Goal: Transaction & Acquisition: Book appointment/travel/reservation

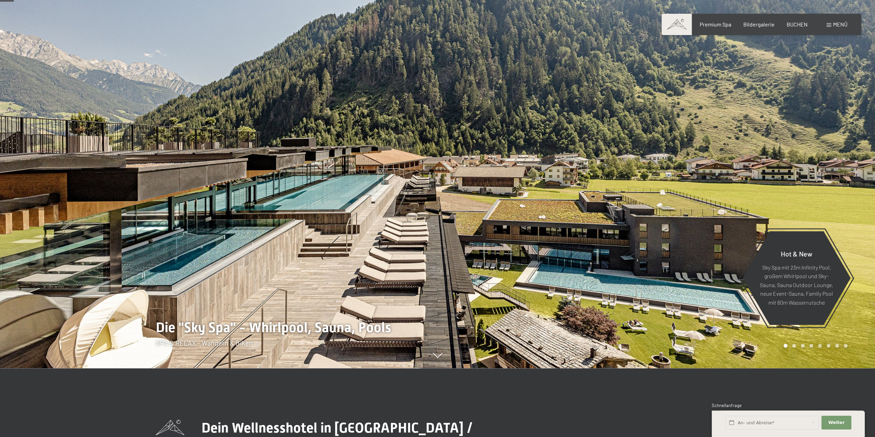
click at [848, 28] on div "Buchen Anfragen Premium Spa Bildergalerie BUCHEN Menü DE IT EN Gutschein Bilder…" at bounding box center [761, 25] width 172 height 8
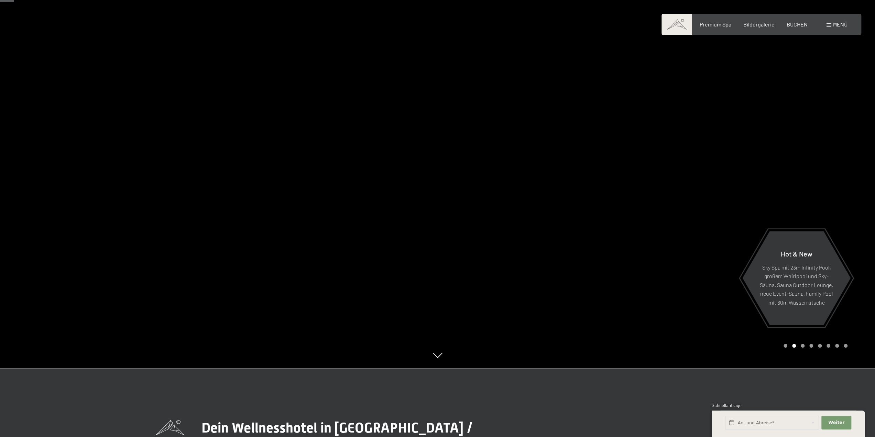
click at [838, 22] on span "Menü" at bounding box center [840, 24] width 14 height 7
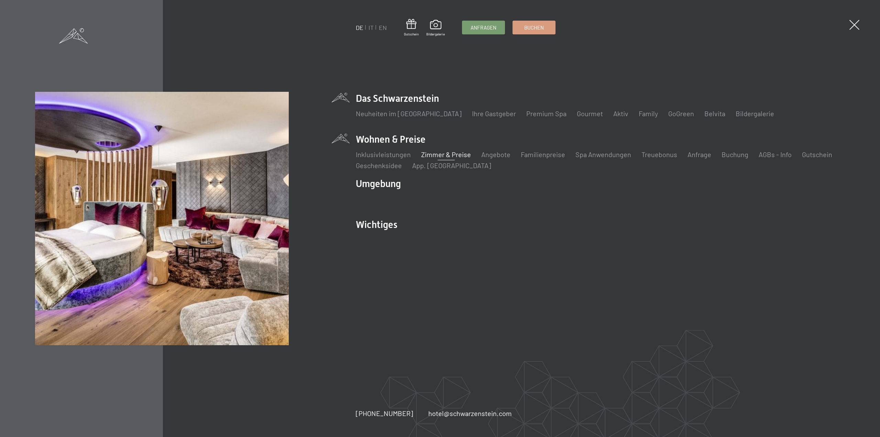
click at [454, 154] on link "Zimmer & Preise" at bounding box center [446, 154] width 50 height 8
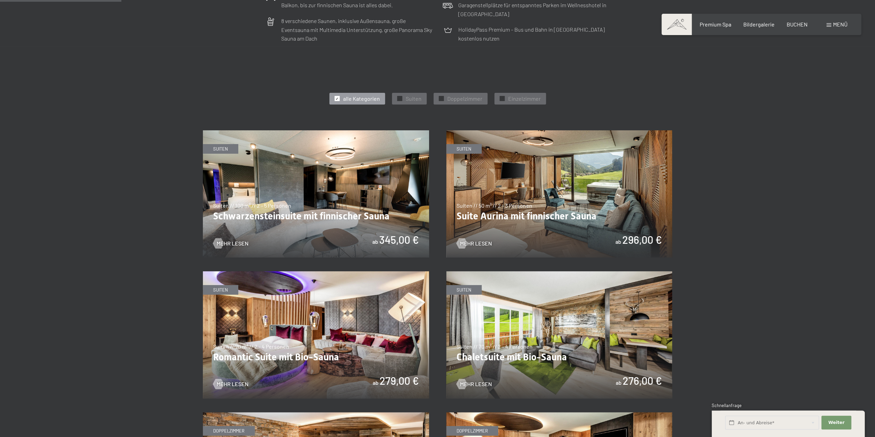
scroll to position [344, 0]
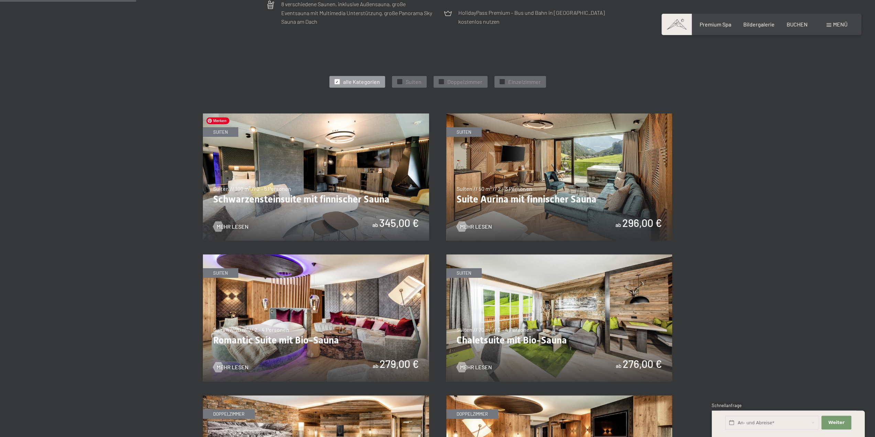
click at [280, 201] on img at bounding box center [316, 176] width 226 height 127
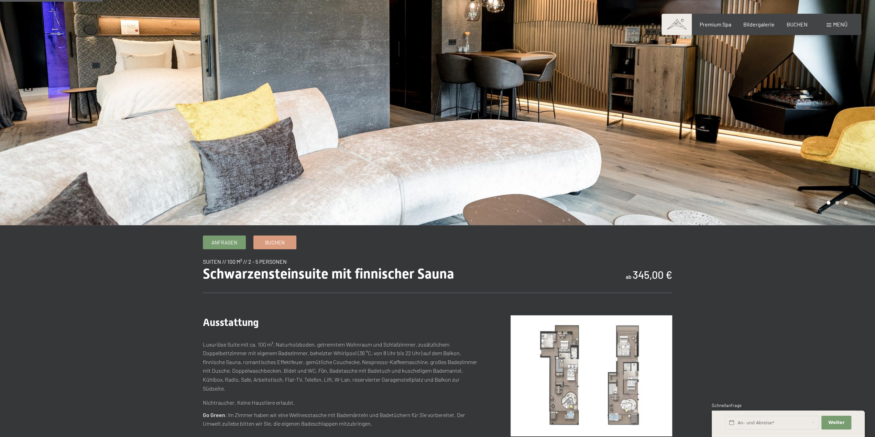
scroll to position [103, 0]
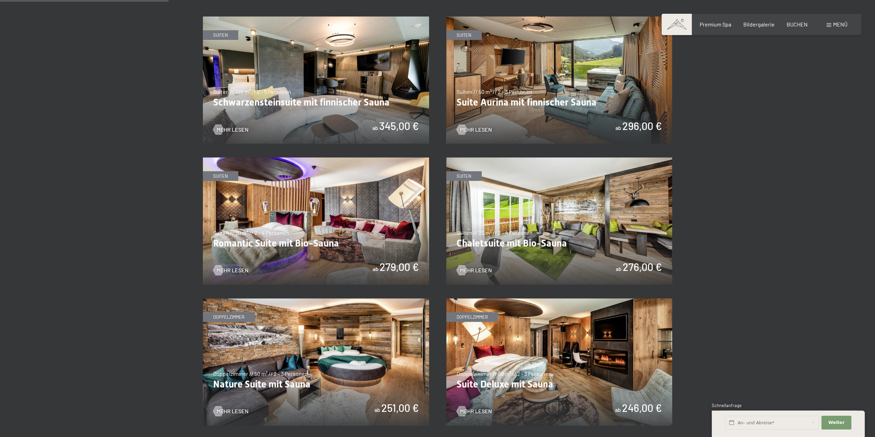
scroll to position [447, 0]
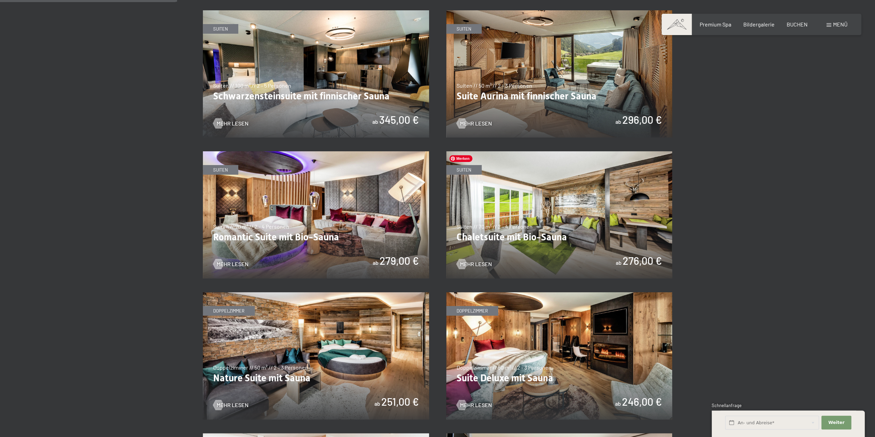
click at [516, 235] on img at bounding box center [559, 214] width 226 height 127
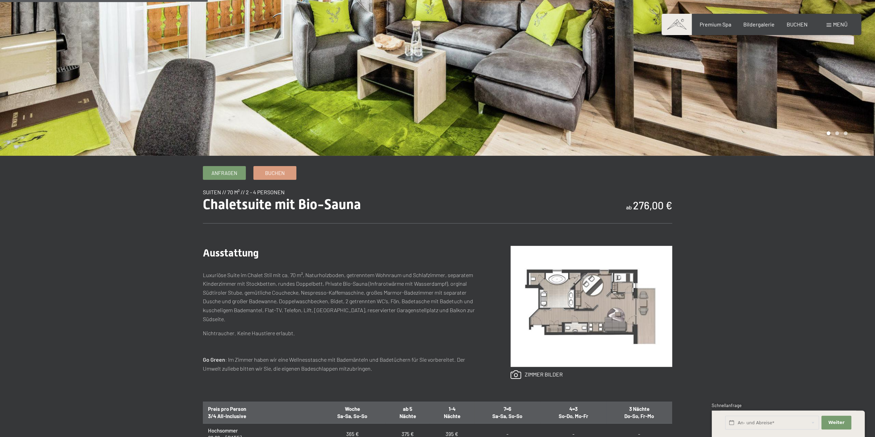
scroll to position [275, 0]
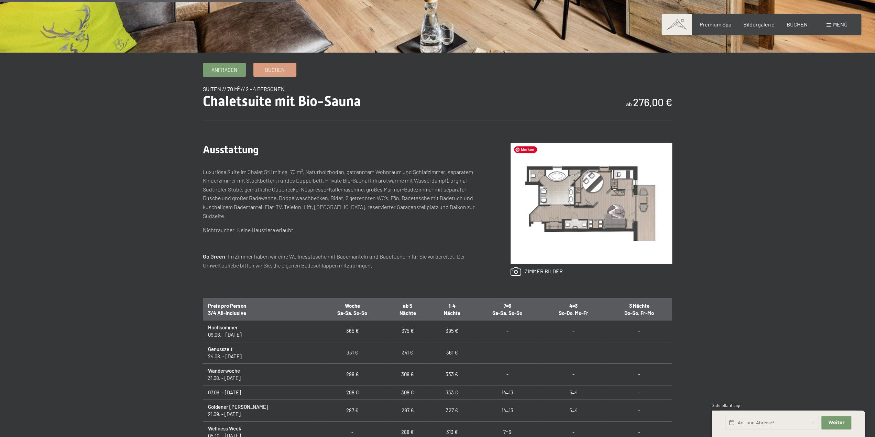
click at [609, 192] on img at bounding box center [592, 203] width 162 height 121
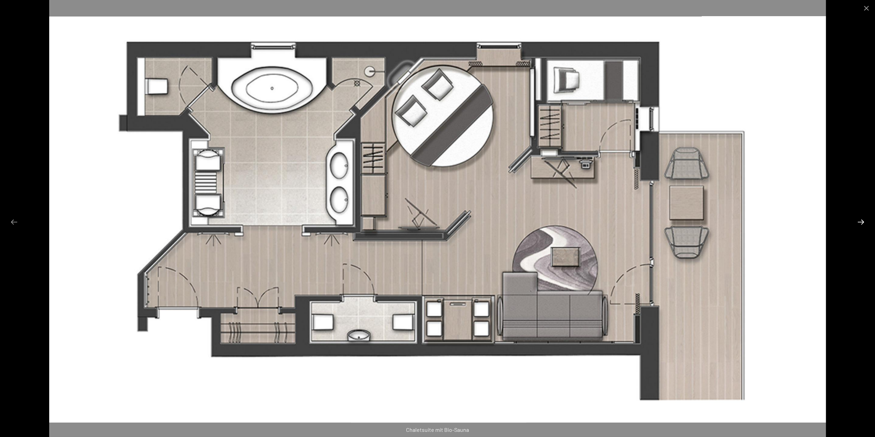
click at [862, 223] on button "Next slide" at bounding box center [861, 221] width 14 height 13
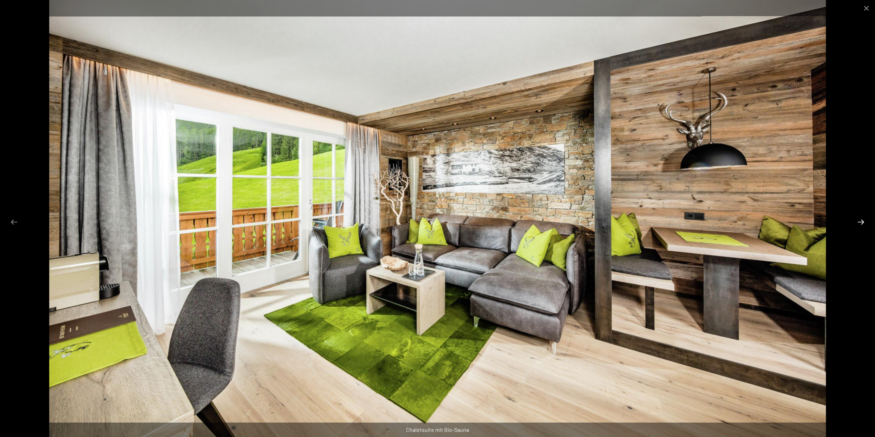
click at [862, 223] on button "Next slide" at bounding box center [861, 221] width 14 height 13
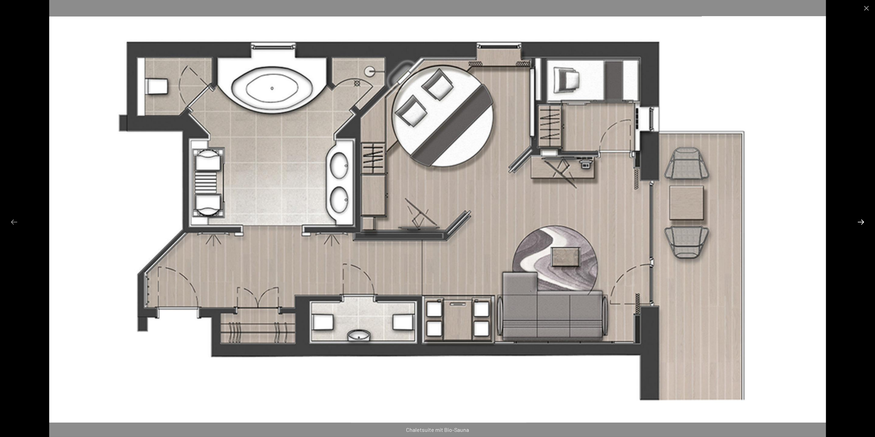
click at [862, 223] on button "Next slide" at bounding box center [861, 221] width 14 height 13
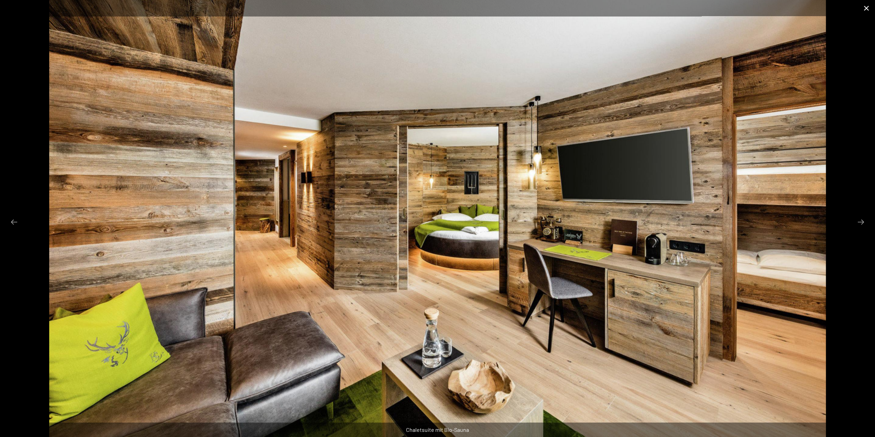
click at [864, 5] on button "Close gallery" at bounding box center [866, 8] width 17 height 16
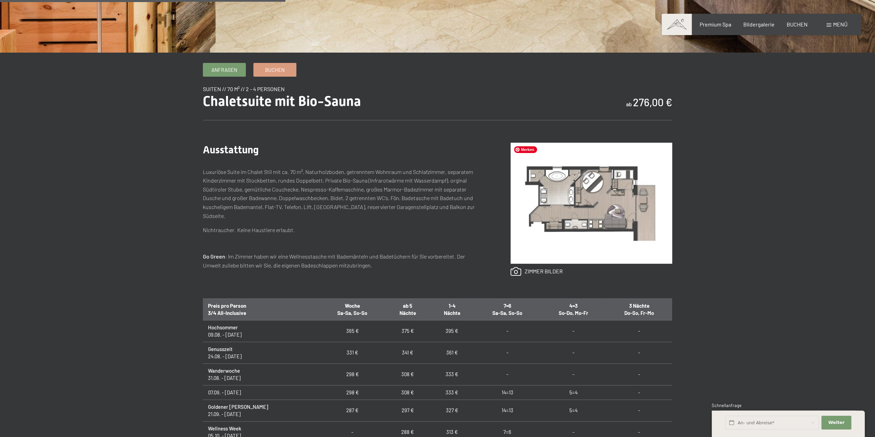
click at [625, 180] on img at bounding box center [592, 203] width 162 height 121
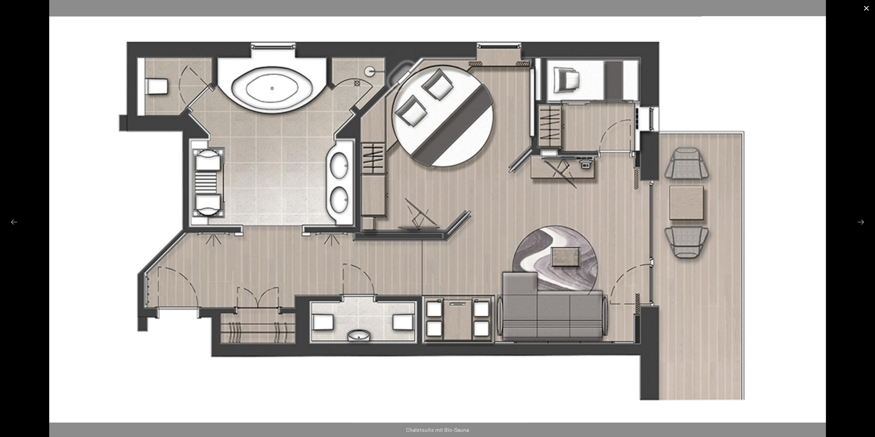
click at [869, 7] on button "Close gallery" at bounding box center [866, 8] width 17 height 16
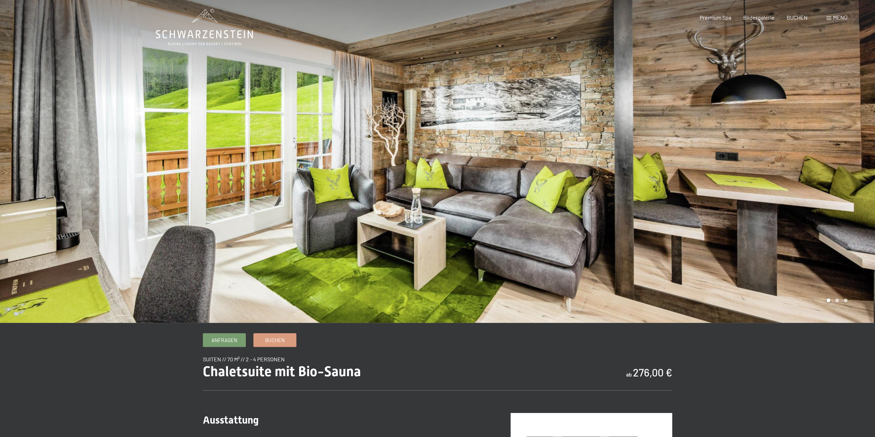
scroll to position [0, 0]
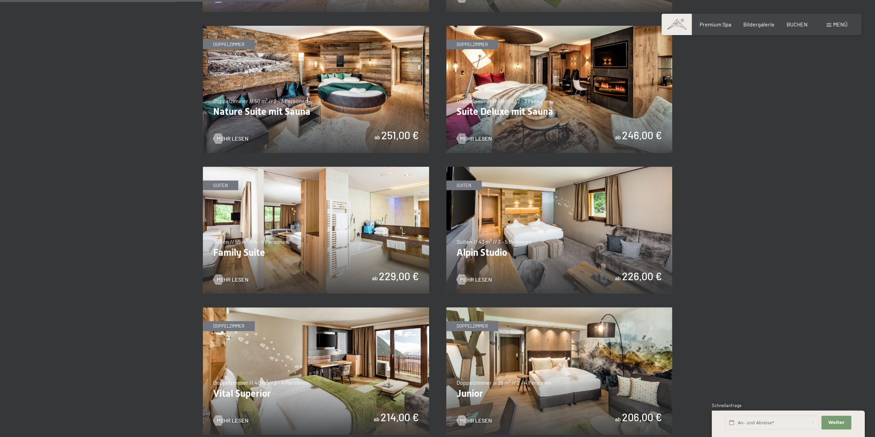
scroll to position [722, 0]
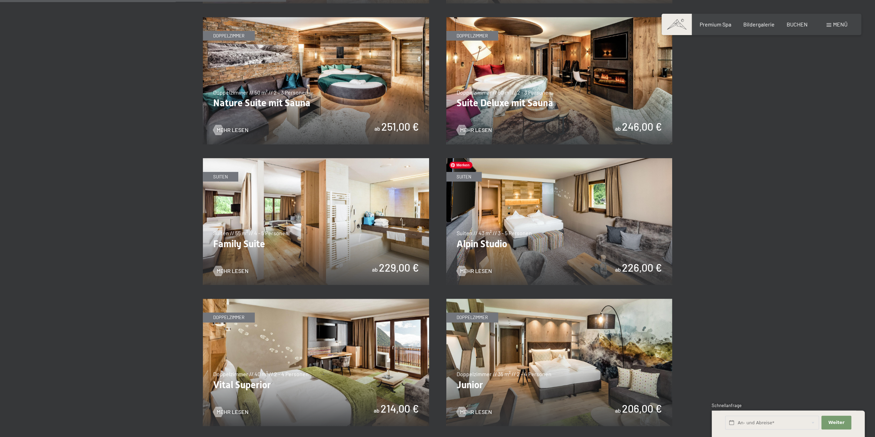
click at [495, 244] on img at bounding box center [559, 221] width 226 height 127
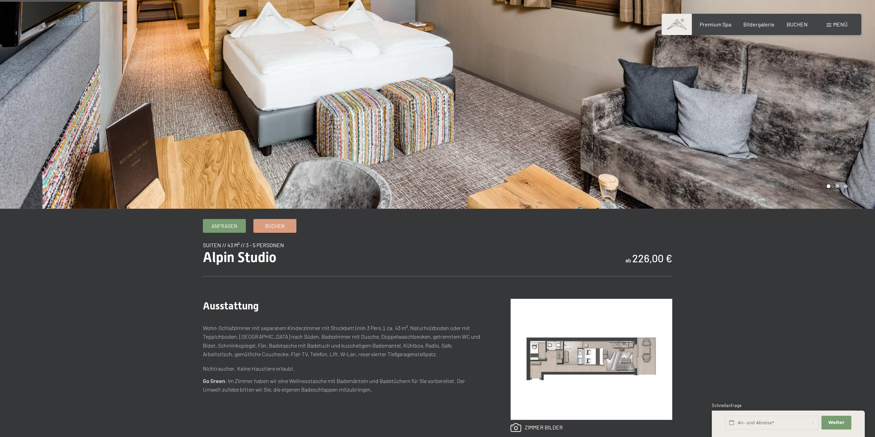
scroll to position [138, 0]
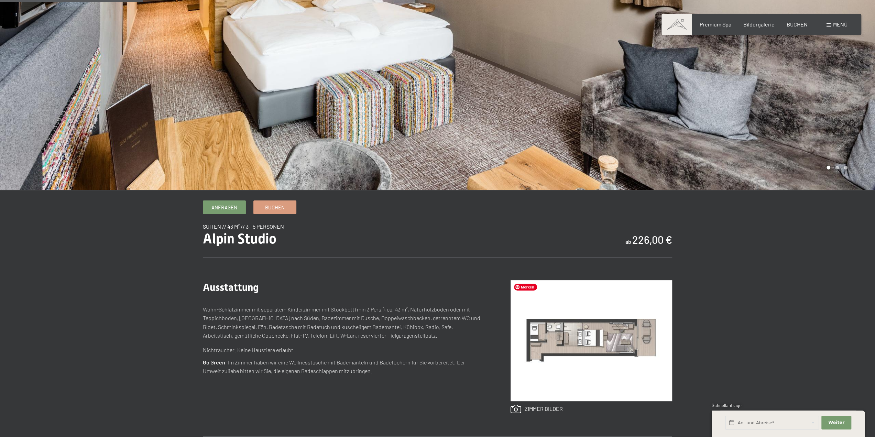
click at [585, 337] on img at bounding box center [592, 340] width 162 height 121
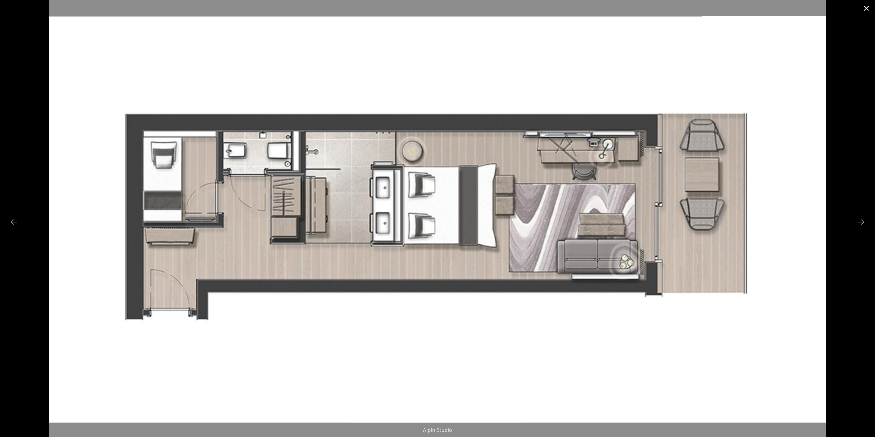
click at [867, 9] on button "Close gallery" at bounding box center [866, 8] width 17 height 16
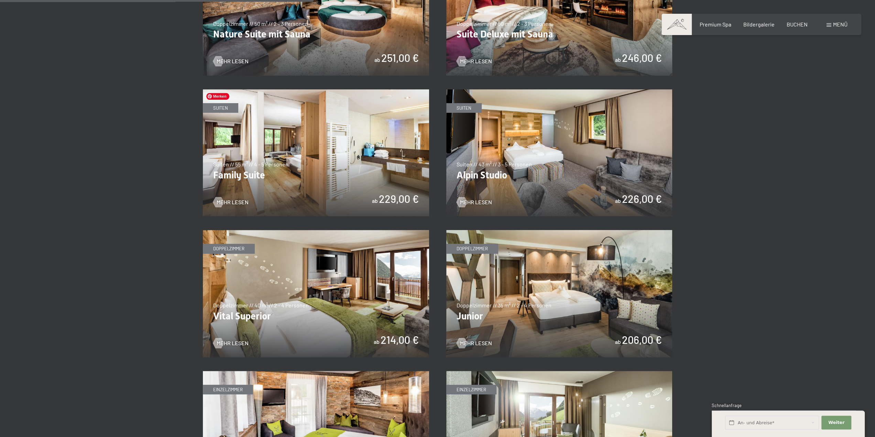
click at [242, 171] on img at bounding box center [316, 152] width 226 height 127
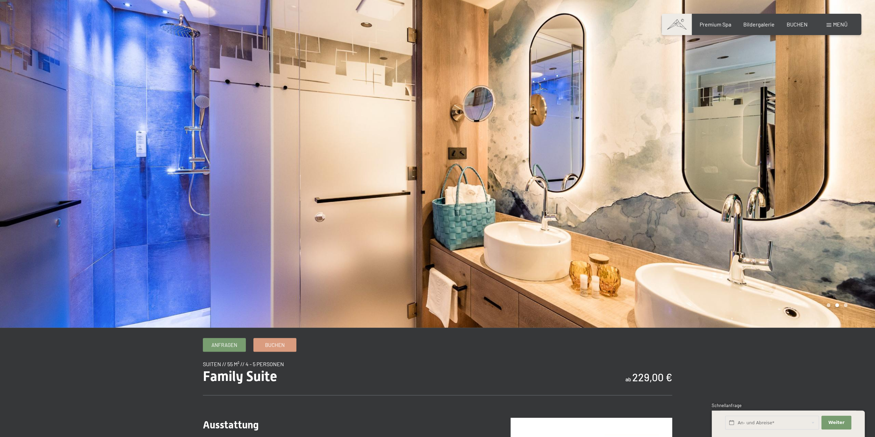
scroll to position [138, 0]
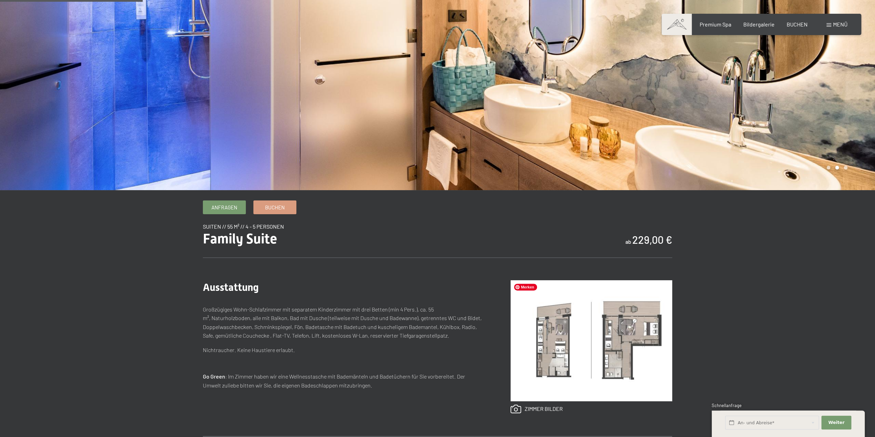
click at [552, 351] on img at bounding box center [592, 340] width 162 height 121
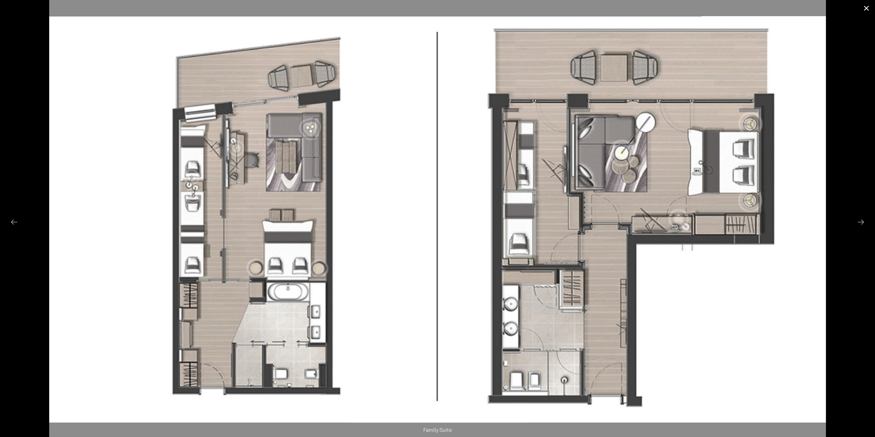
click at [865, 7] on button "Close gallery" at bounding box center [866, 8] width 17 height 16
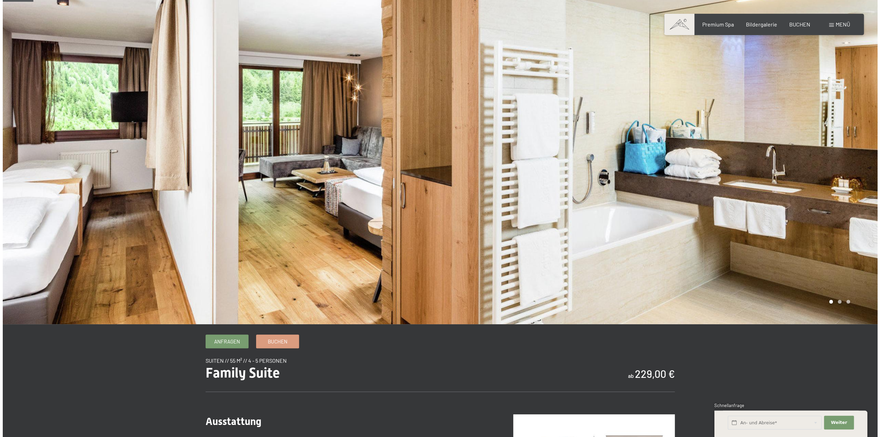
scroll to position [0, 0]
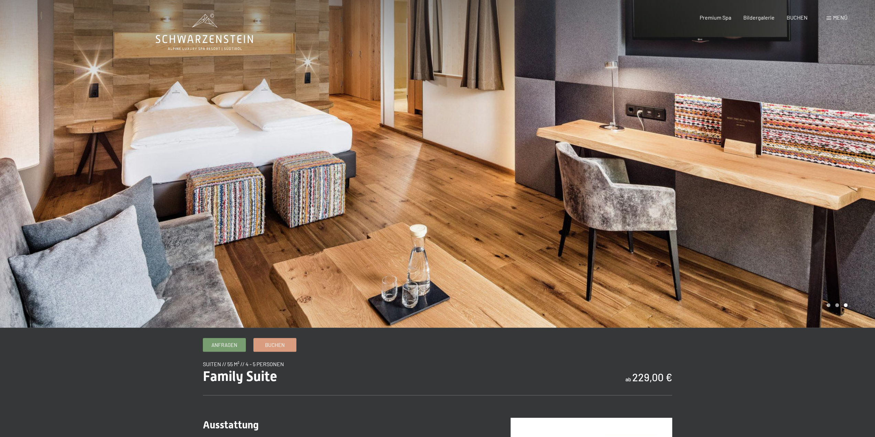
click at [841, 17] on span "Menü" at bounding box center [840, 17] width 14 height 7
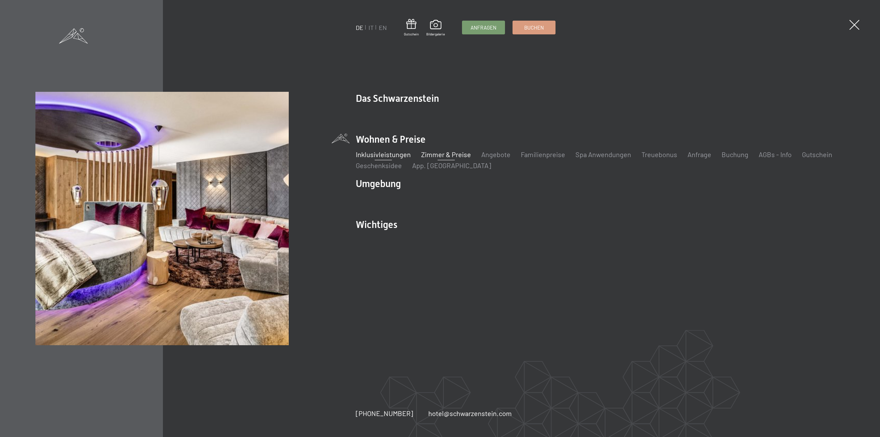
click at [375, 156] on link "Inklusivleistungen" at bounding box center [383, 154] width 55 height 8
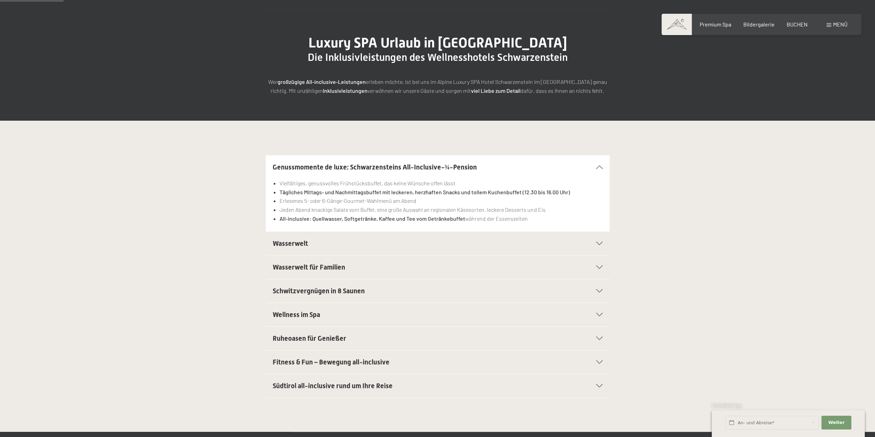
scroll to position [103, 0]
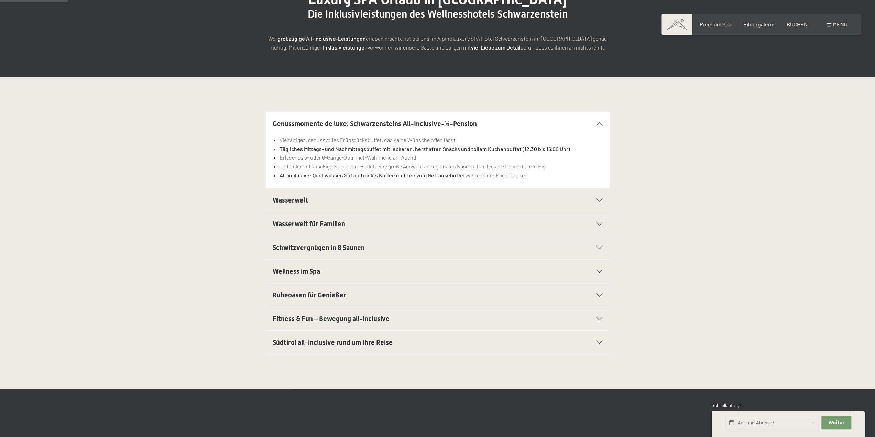
click at [299, 224] on span "Wasserwelt für Familien" at bounding box center [309, 224] width 73 height 8
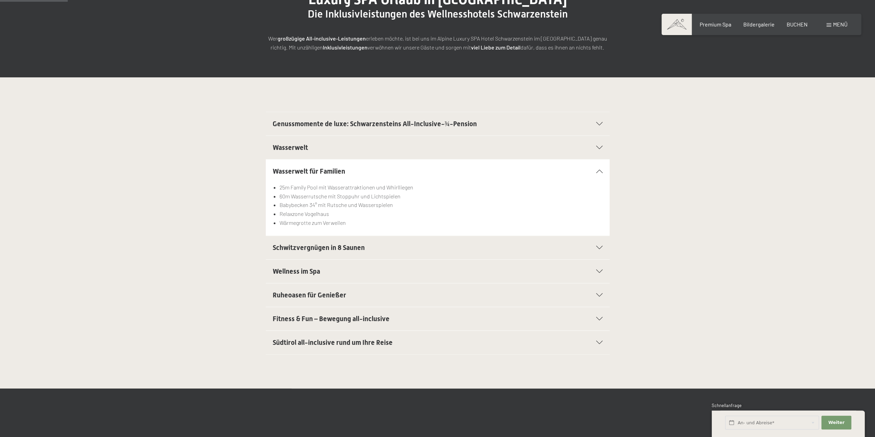
click at [292, 146] on span "Wasserwelt" at bounding box center [290, 147] width 35 height 8
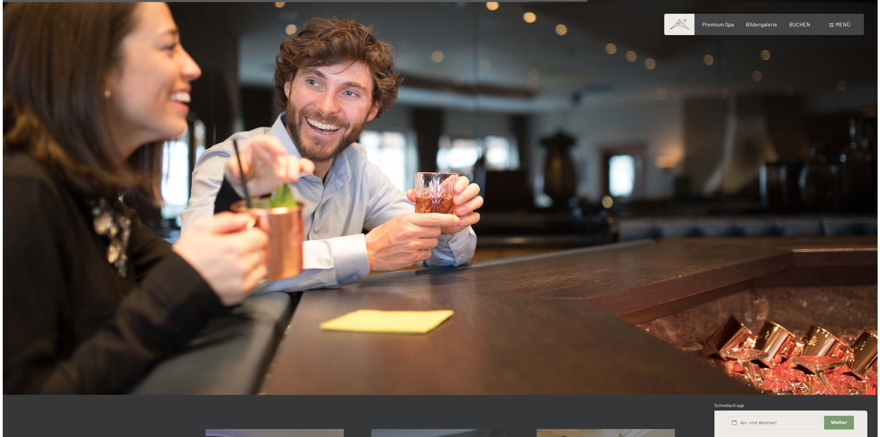
scroll to position [680, 0]
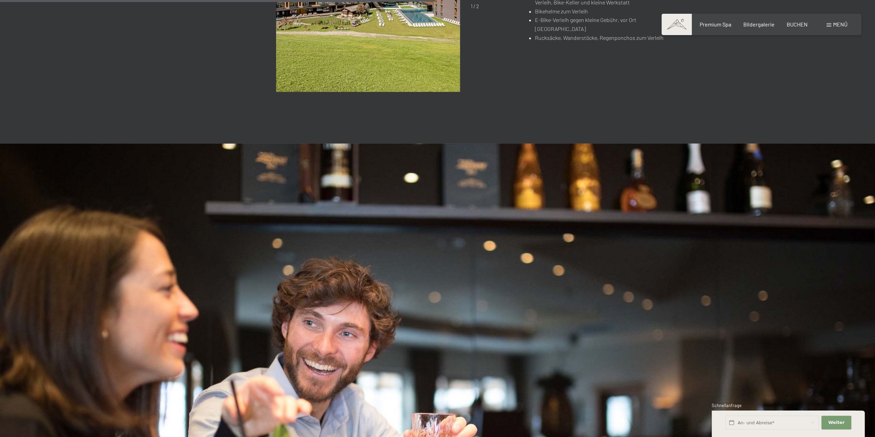
click at [838, 27] on span "Menü" at bounding box center [840, 24] width 14 height 7
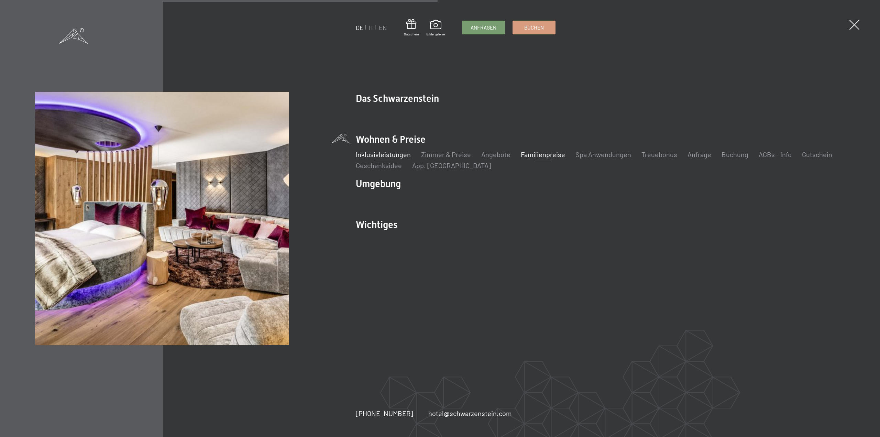
click at [547, 152] on link "Familienpreise" at bounding box center [543, 154] width 44 height 8
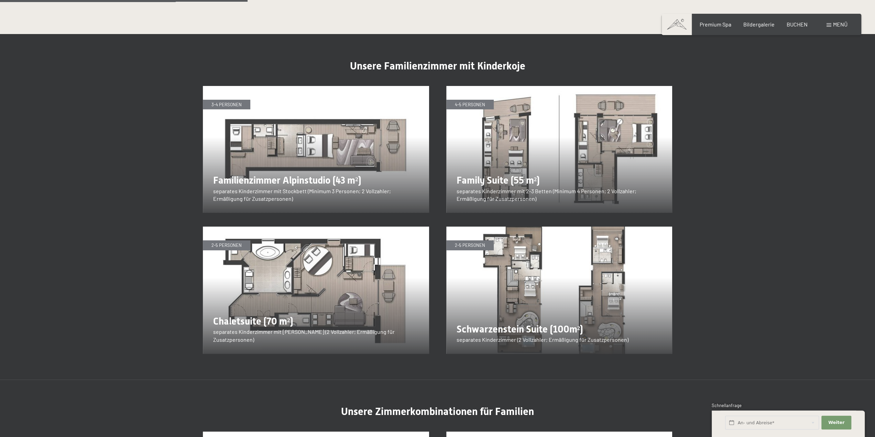
scroll to position [860, 0]
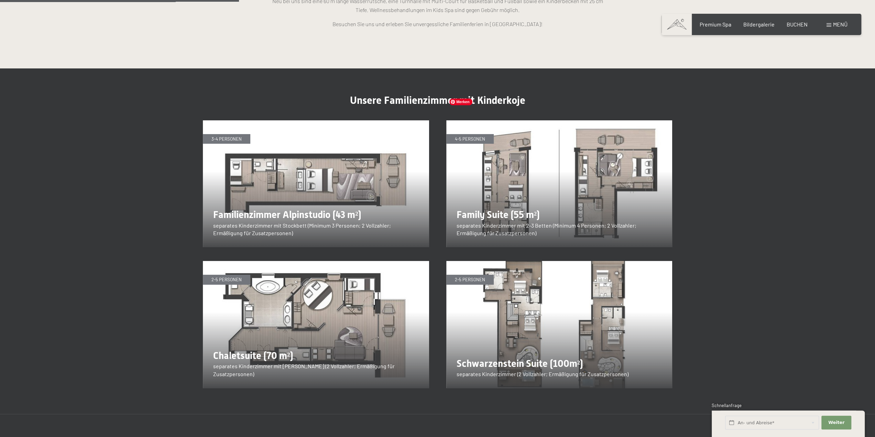
click at [498, 175] on img at bounding box center [559, 183] width 226 height 127
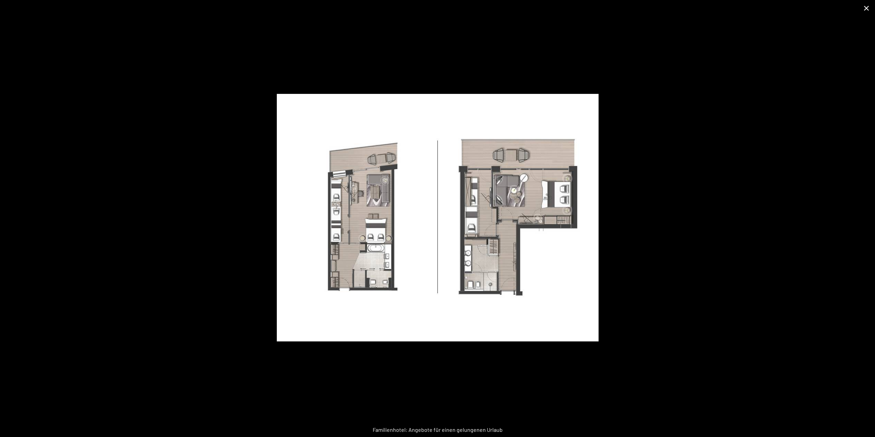
click at [867, 7] on button "Close gallery" at bounding box center [866, 8] width 17 height 16
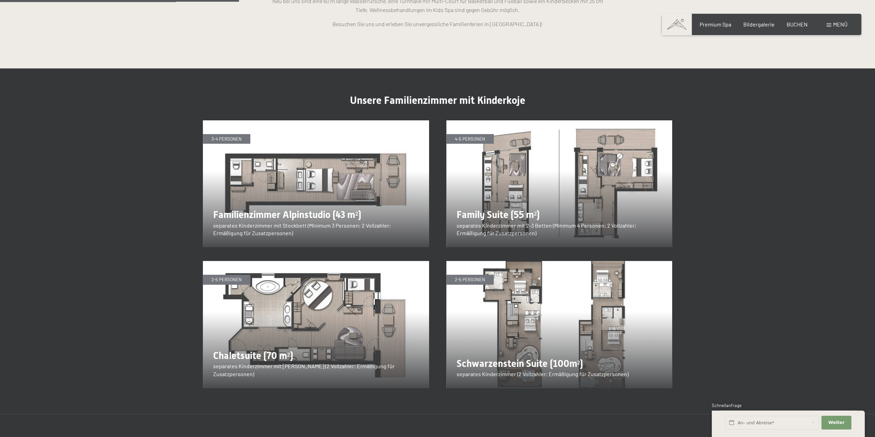
click at [833, 159] on section "Unsere Familienzimmer mit Kinderkoje 3-4 Personen Familienzimmer Alpinstudio (4…" at bounding box center [437, 241] width 875 height 346
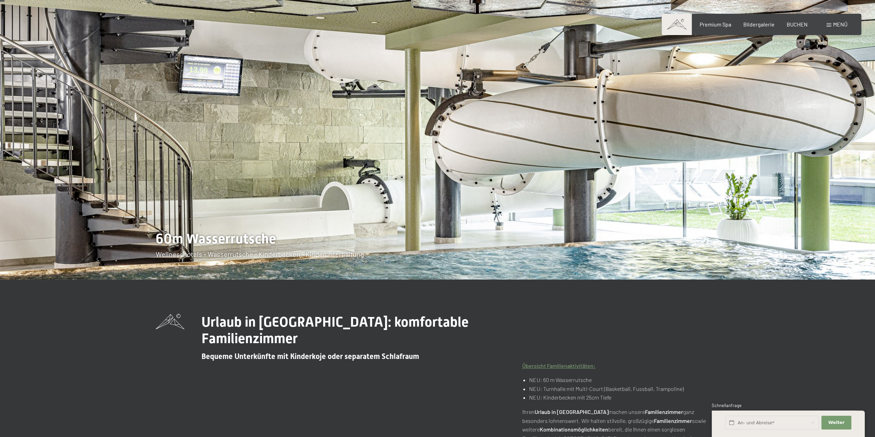
scroll to position [0, 0]
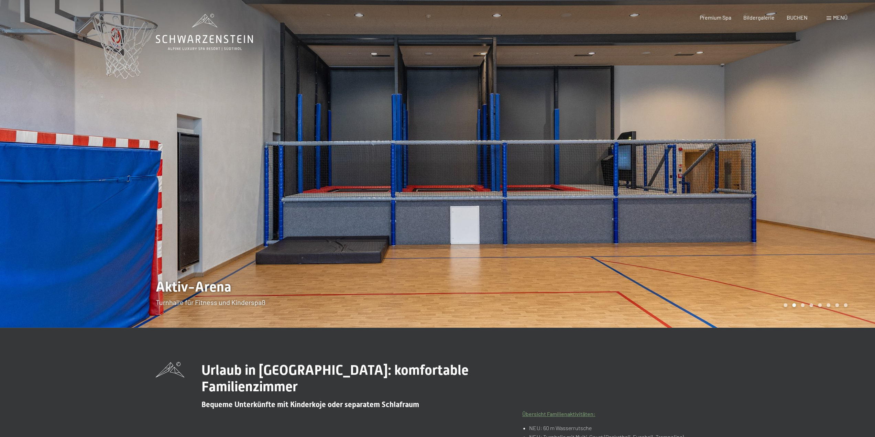
click at [844, 219] on div at bounding box center [657, 164] width 438 height 328
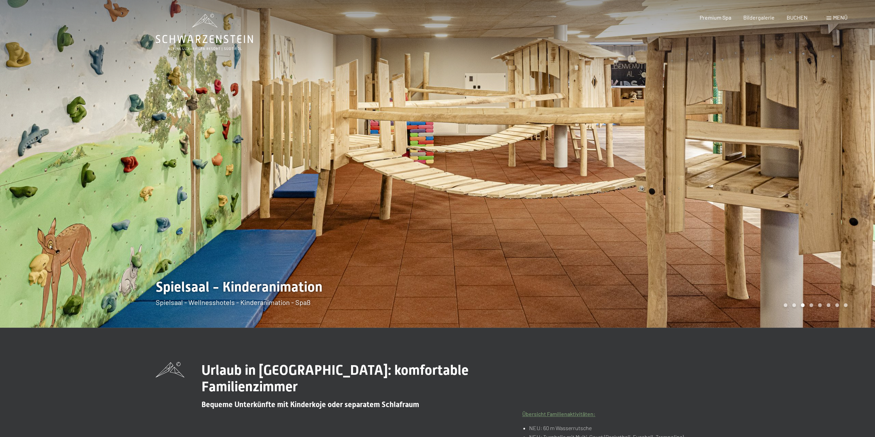
click at [824, 215] on div at bounding box center [657, 164] width 438 height 328
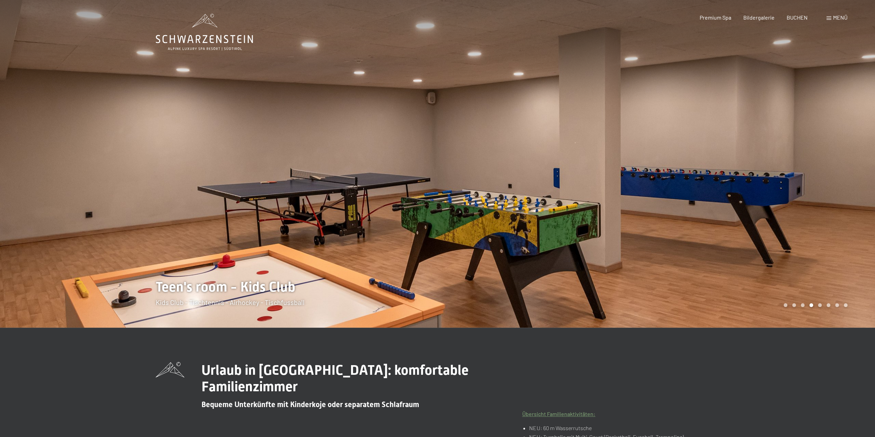
click at [824, 215] on div at bounding box center [657, 164] width 438 height 328
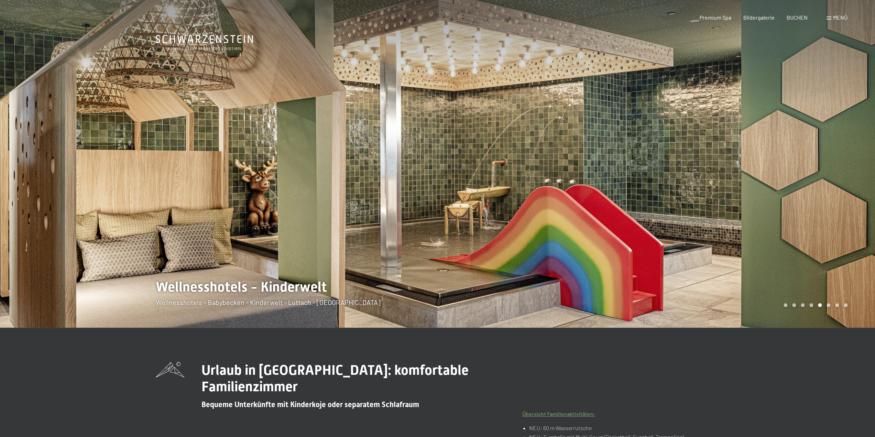
click at [824, 215] on div at bounding box center [657, 164] width 438 height 328
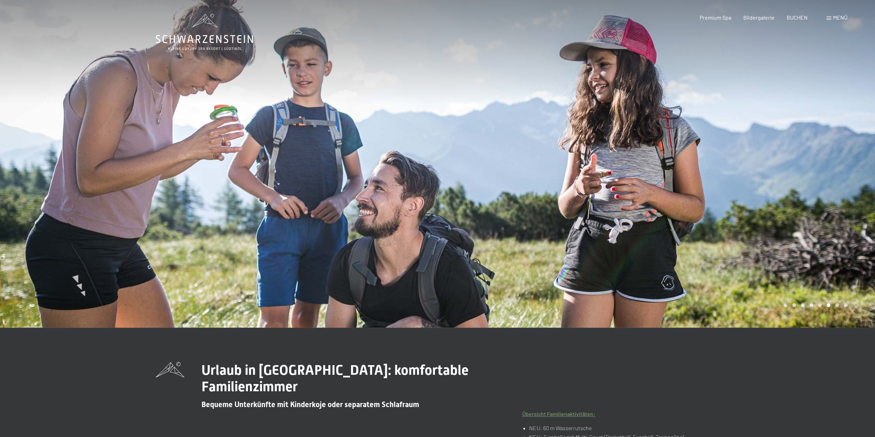
click at [824, 215] on div at bounding box center [657, 164] width 438 height 328
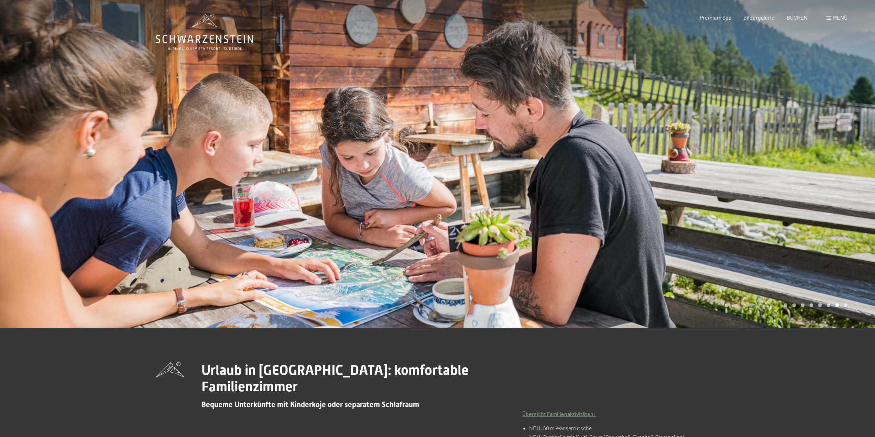
click at [824, 215] on div at bounding box center [657, 164] width 438 height 328
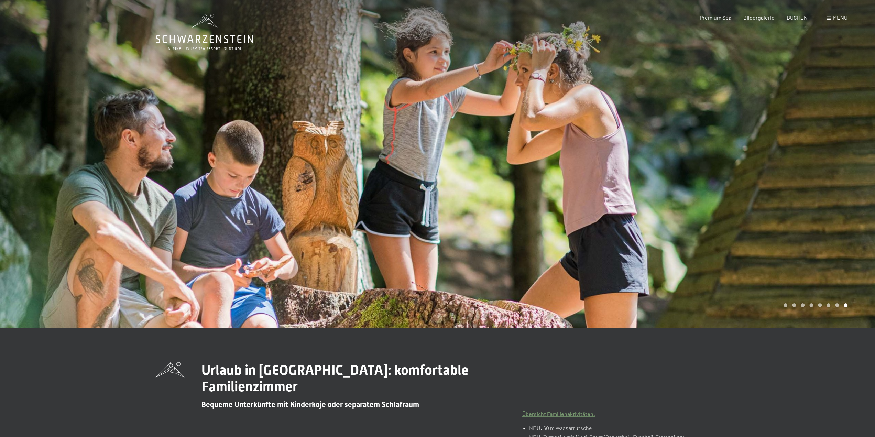
click at [824, 215] on div at bounding box center [657, 164] width 438 height 328
